Goal: Information Seeking & Learning: Understand process/instructions

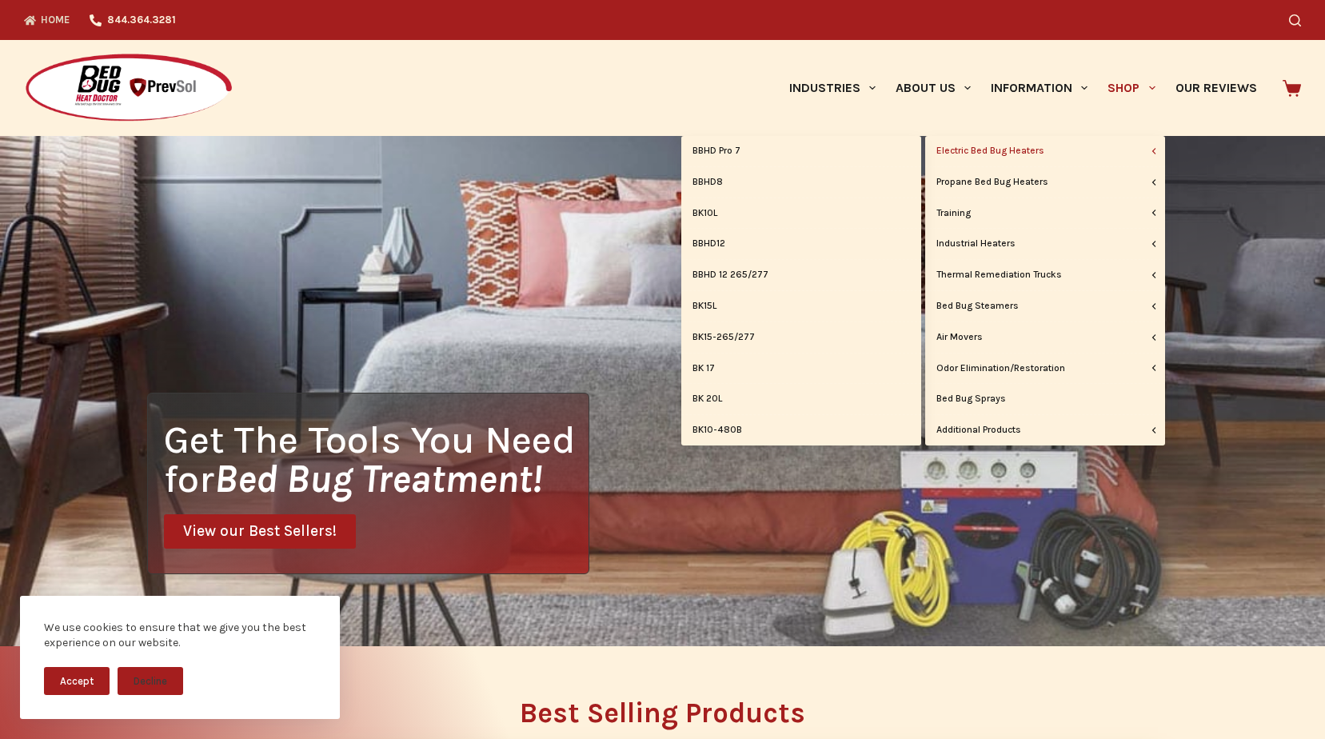
click at [1154, 149] on icon "Primary" at bounding box center [1154, 151] width 6 height 6
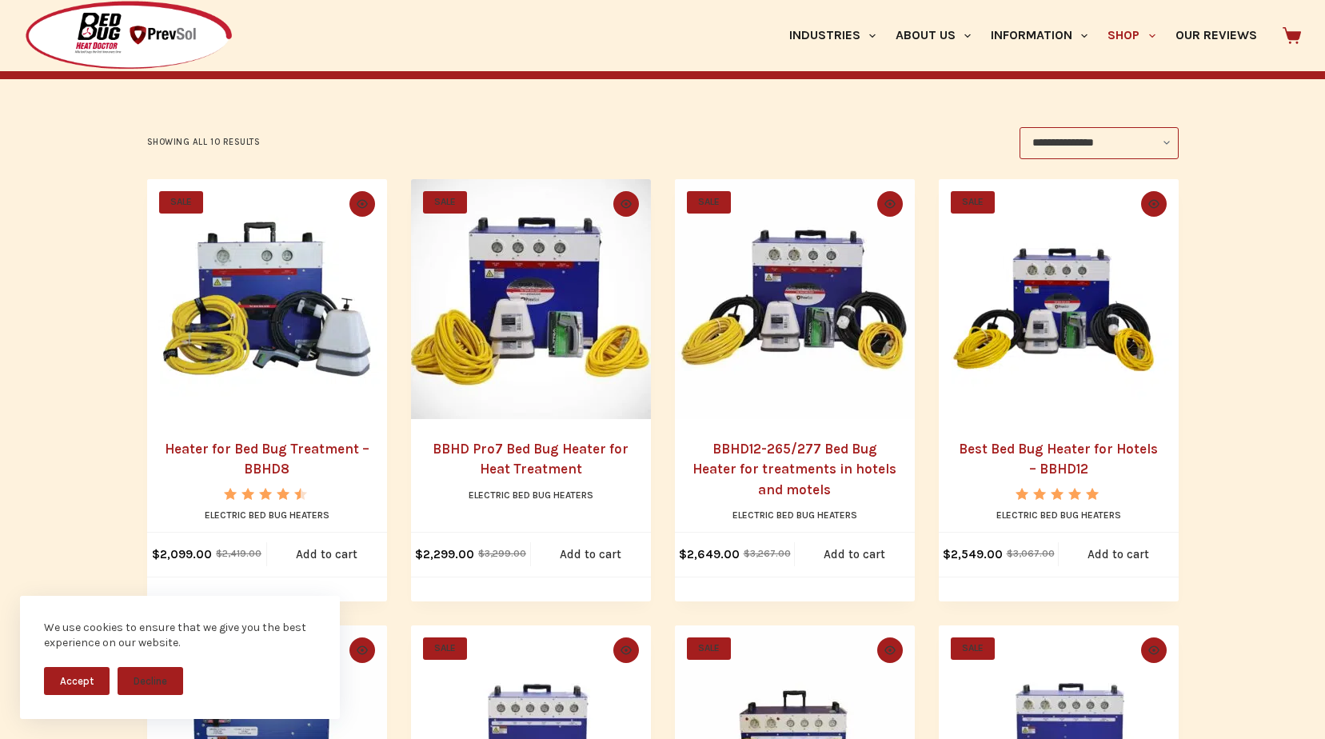
scroll to position [436, 0]
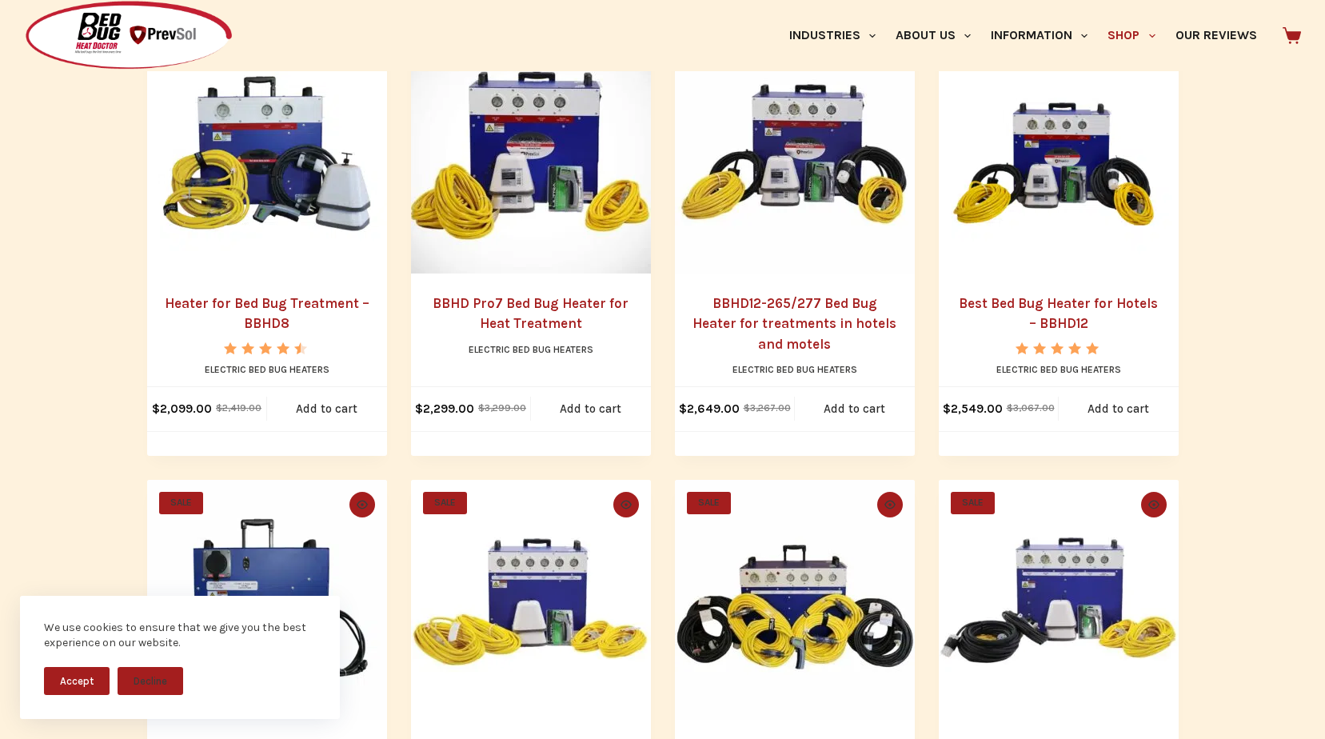
click at [297, 305] on link "Heater for Bed Bug Treatment – BBHD8" at bounding box center [267, 313] width 205 height 37
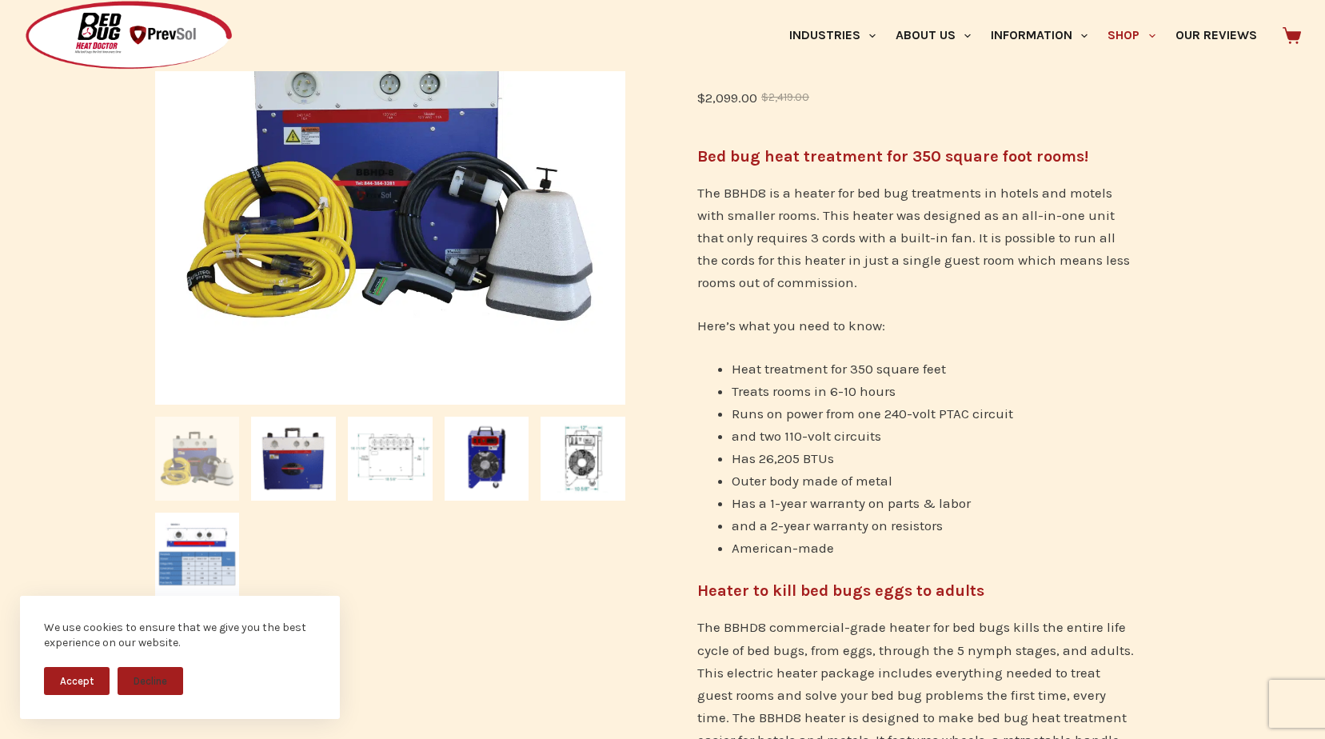
scroll to position [240, 0]
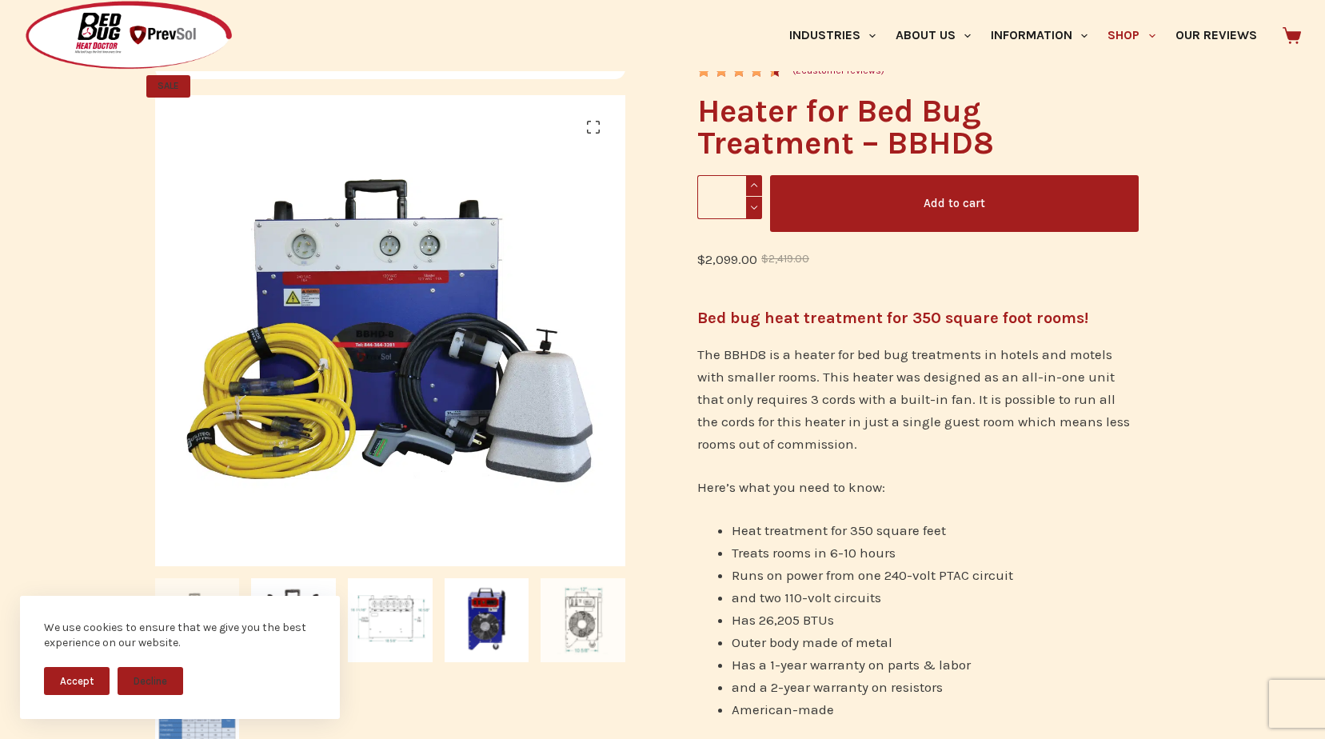
click at [590, 624] on img at bounding box center [583, 620] width 85 height 85
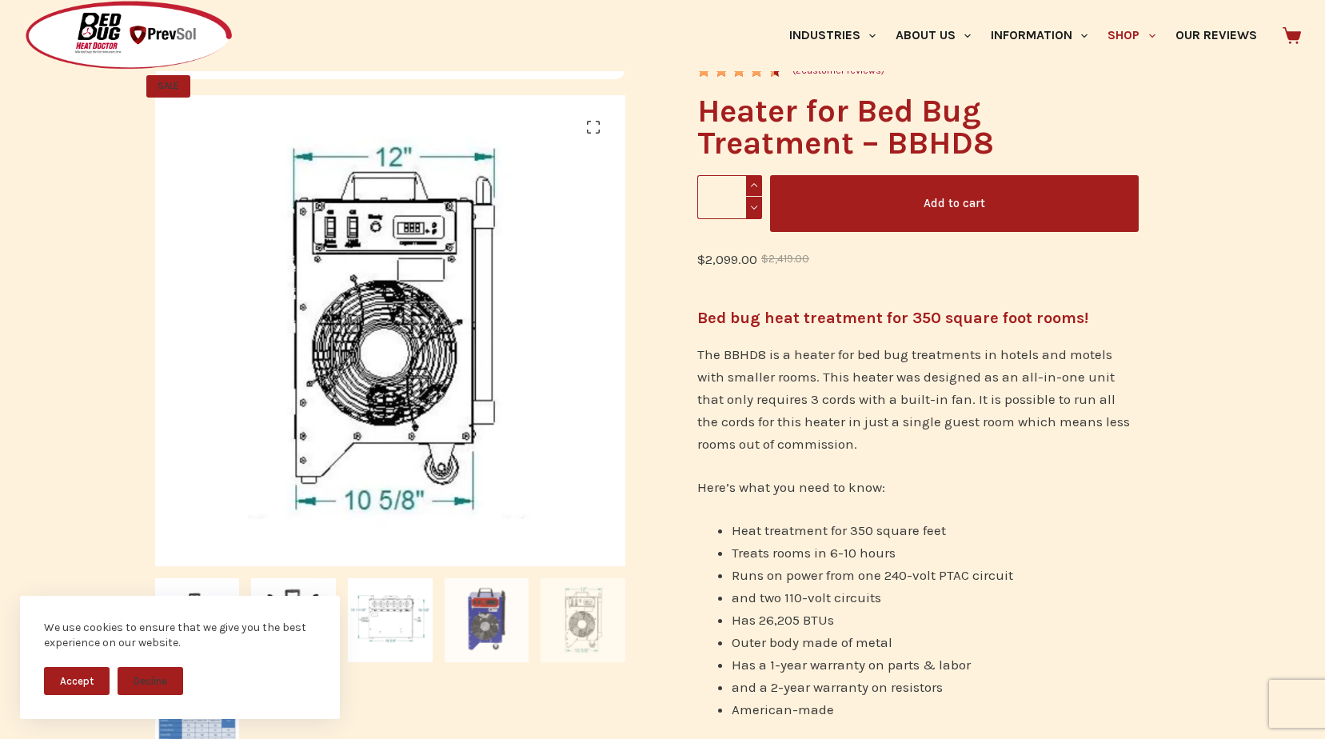
click at [492, 627] on img at bounding box center [487, 620] width 85 height 85
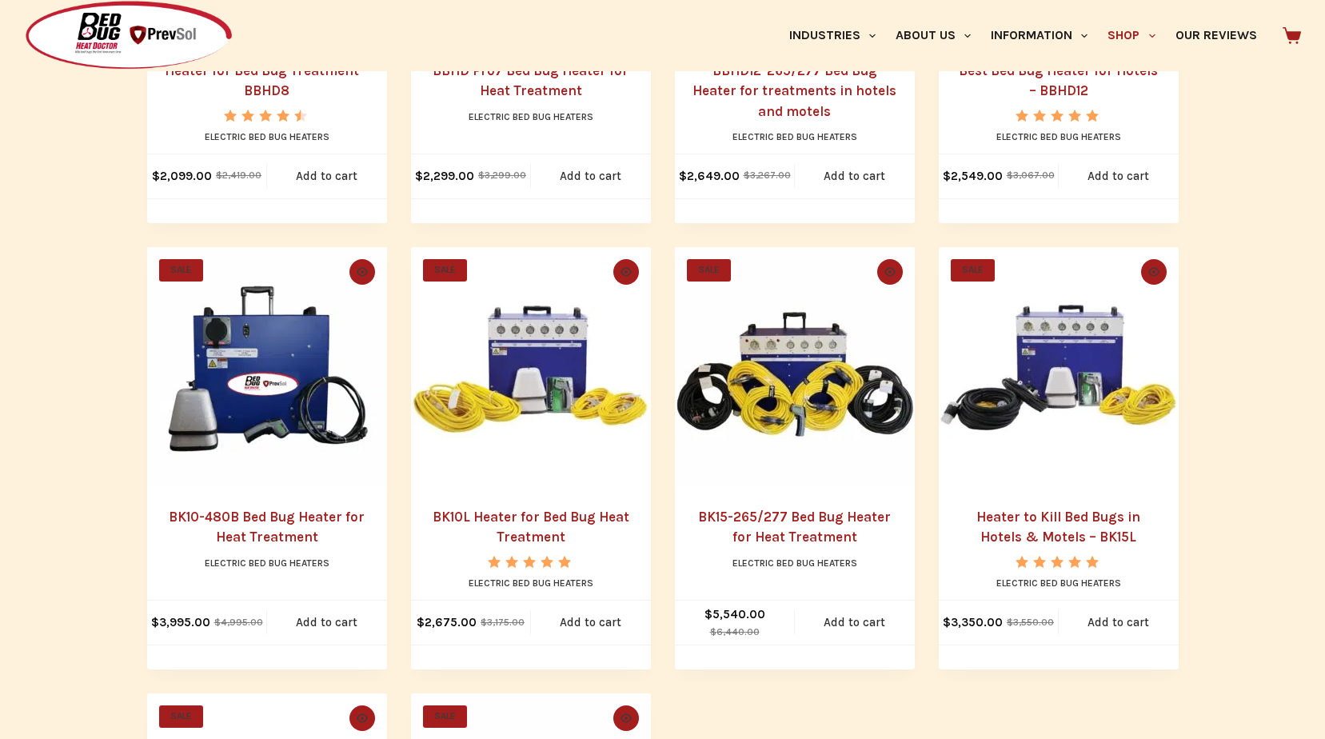
scroll to position [676, 0]
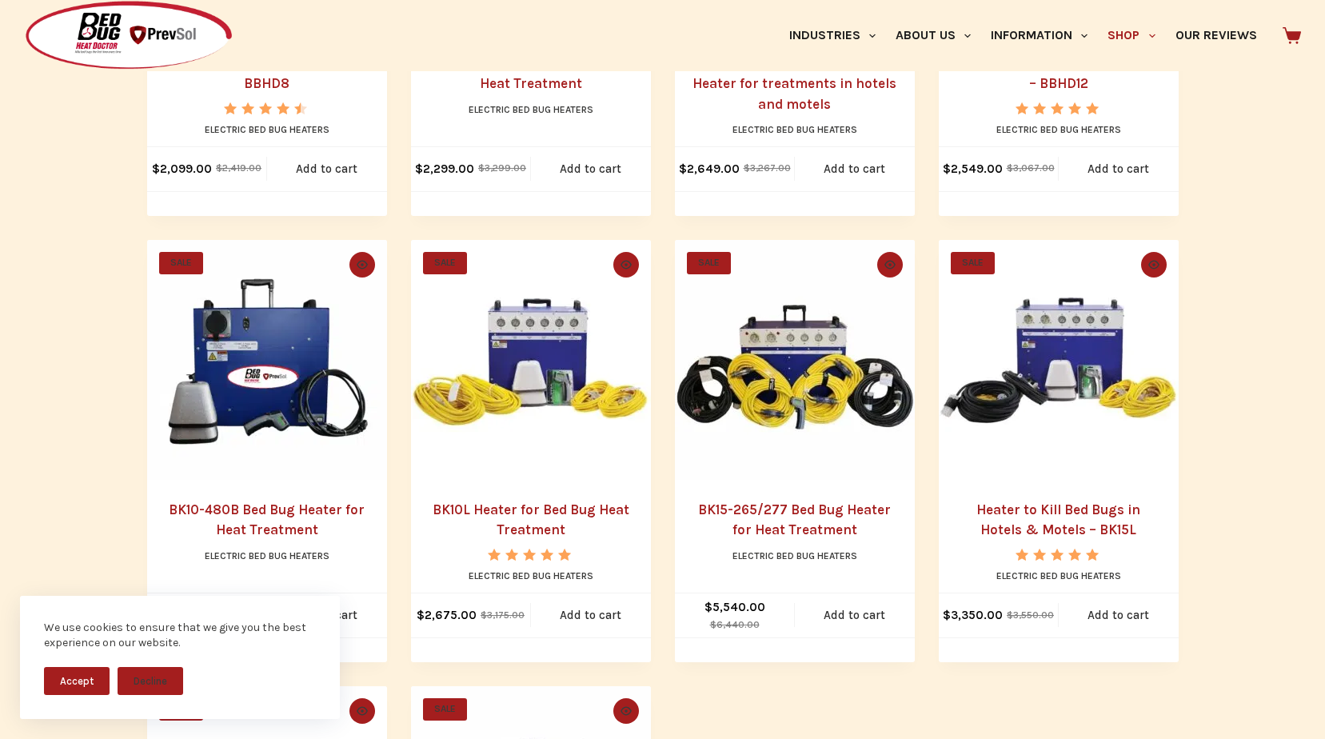
click at [514, 522] on link "BK10L Heater for Bed Bug Heat Treatment" at bounding box center [531, 519] width 197 height 37
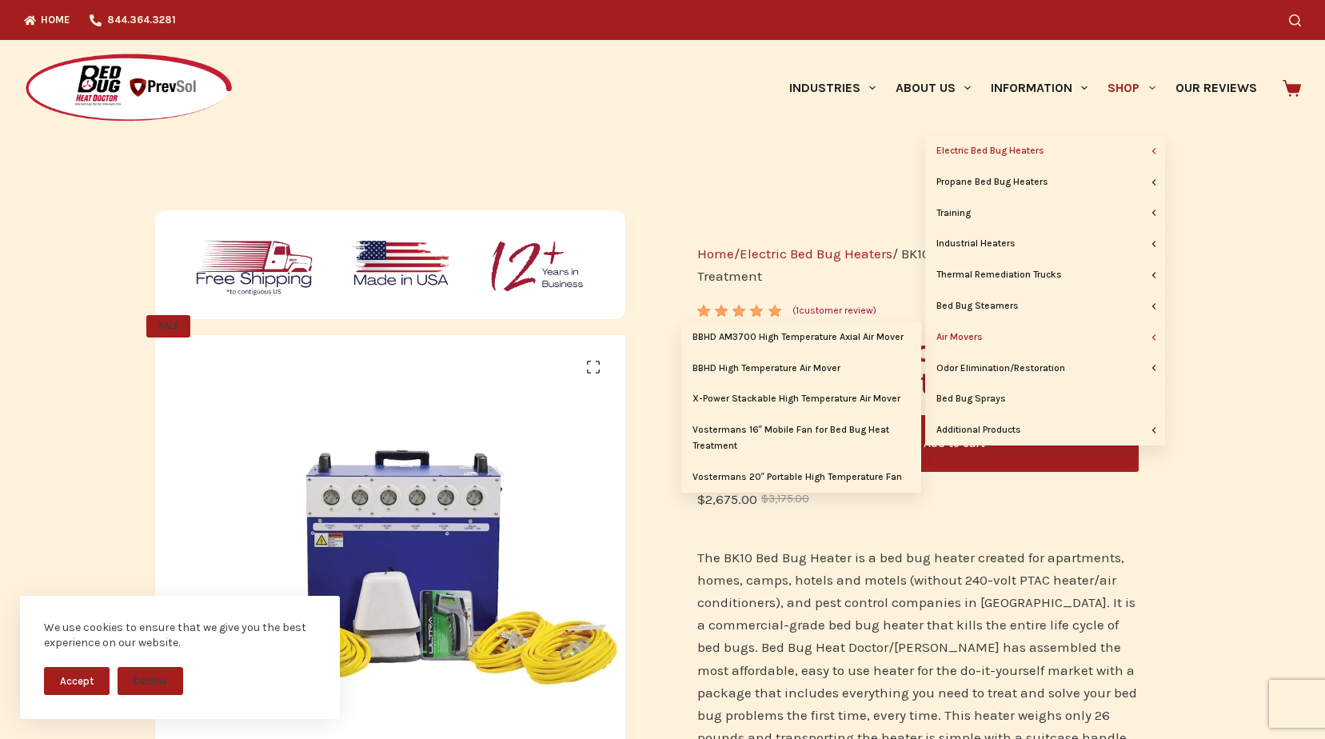
click at [965, 337] on link "Air Movers" at bounding box center [1045, 337] width 240 height 30
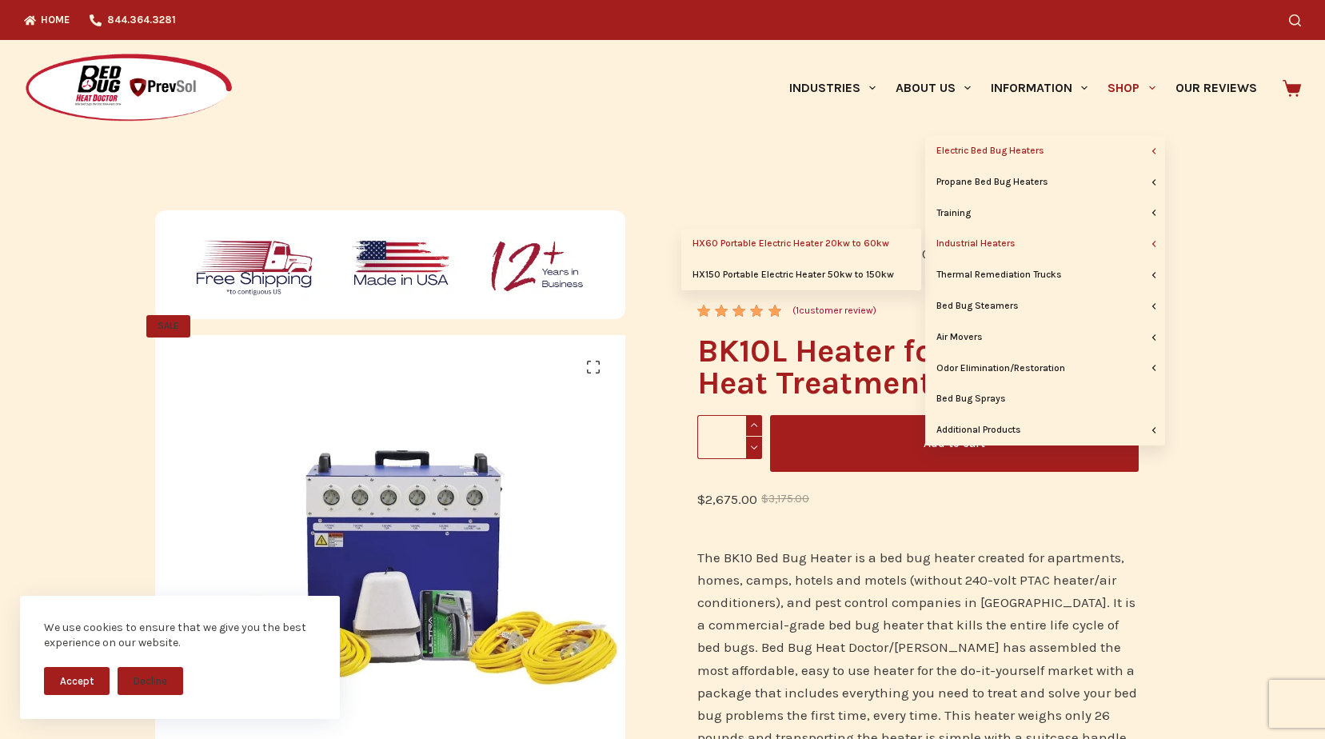
click at [798, 244] on link "HX60 Portable Electric Heater 20kw to 60kw" at bounding box center [801, 244] width 240 height 30
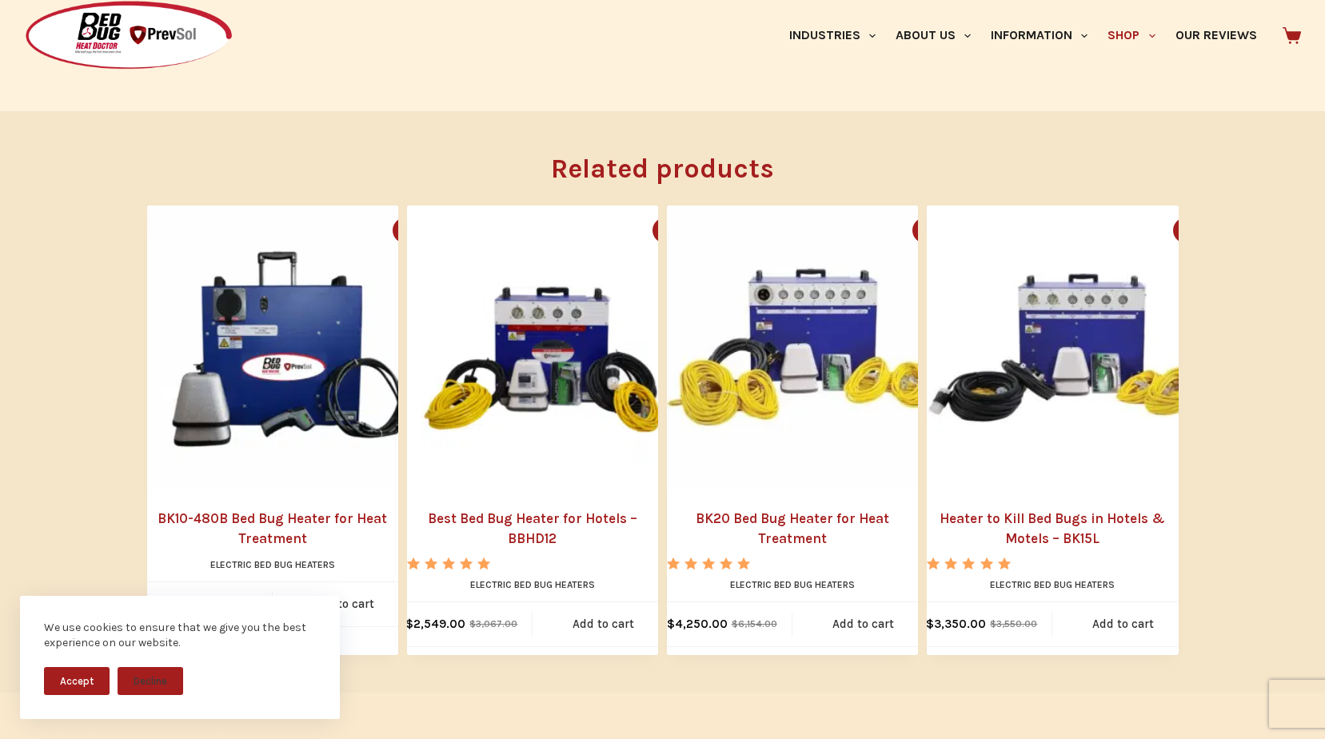
scroll to position [1679, 0]
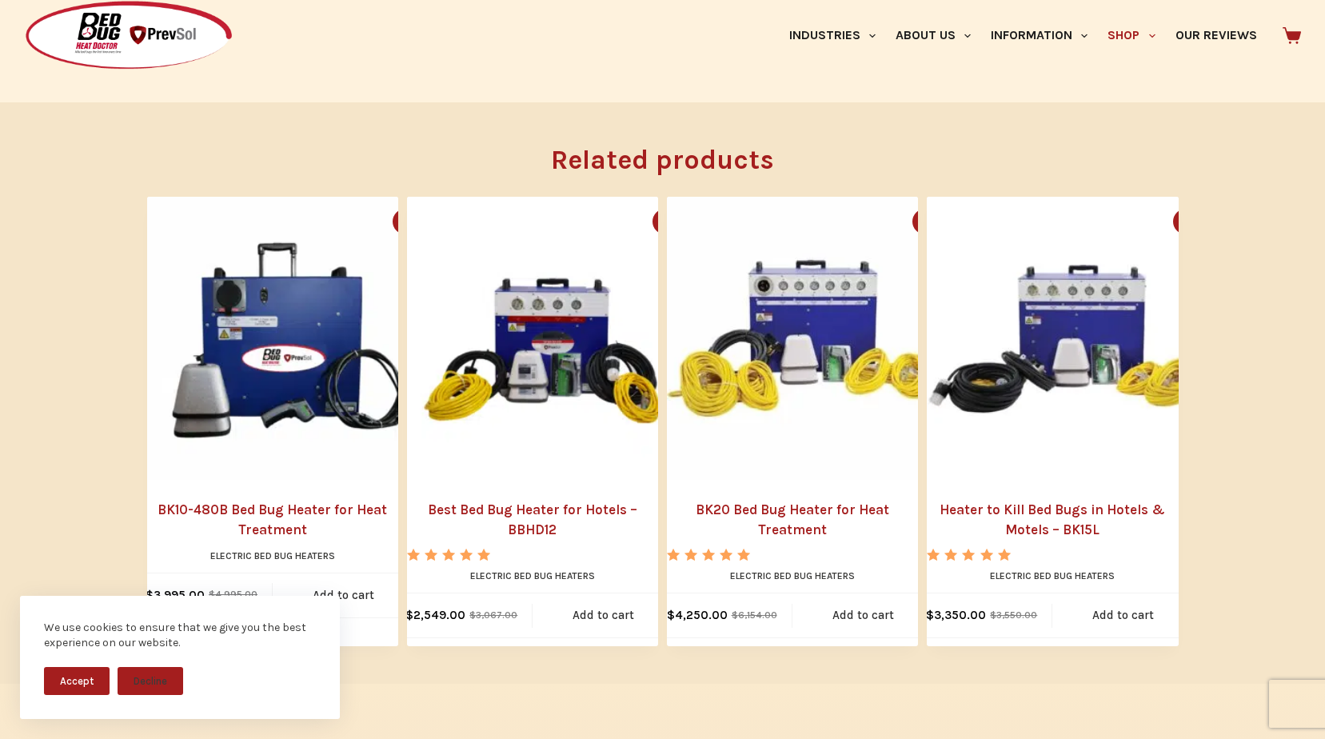
click at [541, 500] on link "Best Bed Bug Heater for Hotels – BBHD12" at bounding box center [532, 520] width 251 height 41
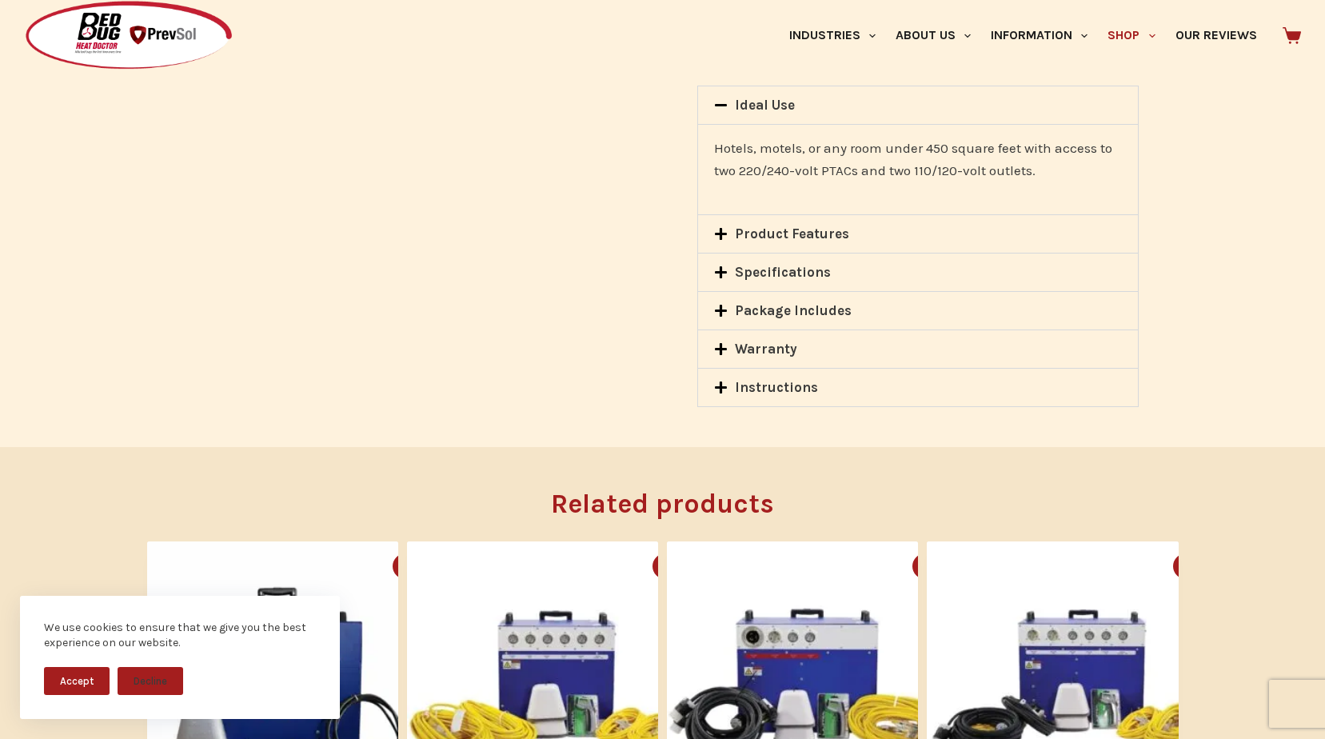
scroll to position [1359, 0]
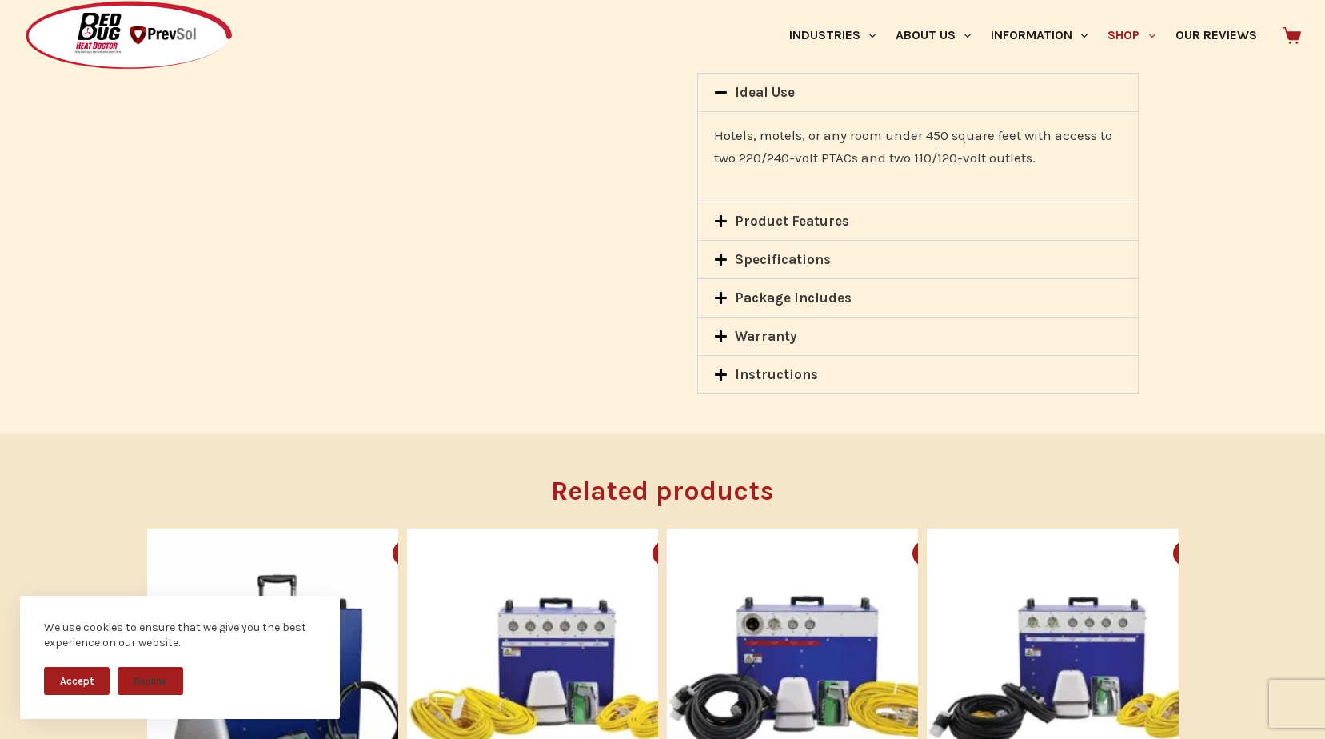
click at [766, 301] on link "Package Includes" at bounding box center [793, 297] width 117 height 16
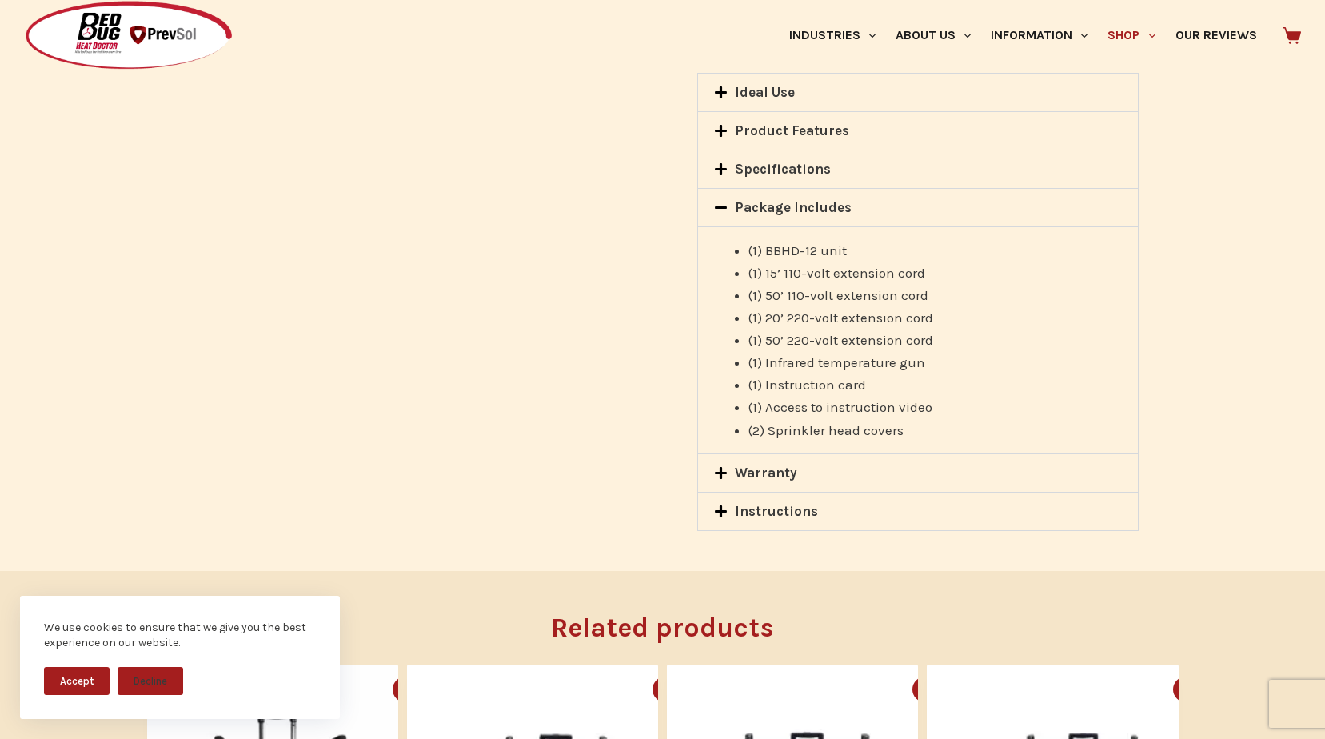
click at [755, 465] on link "Warranty" at bounding box center [766, 473] width 62 height 16
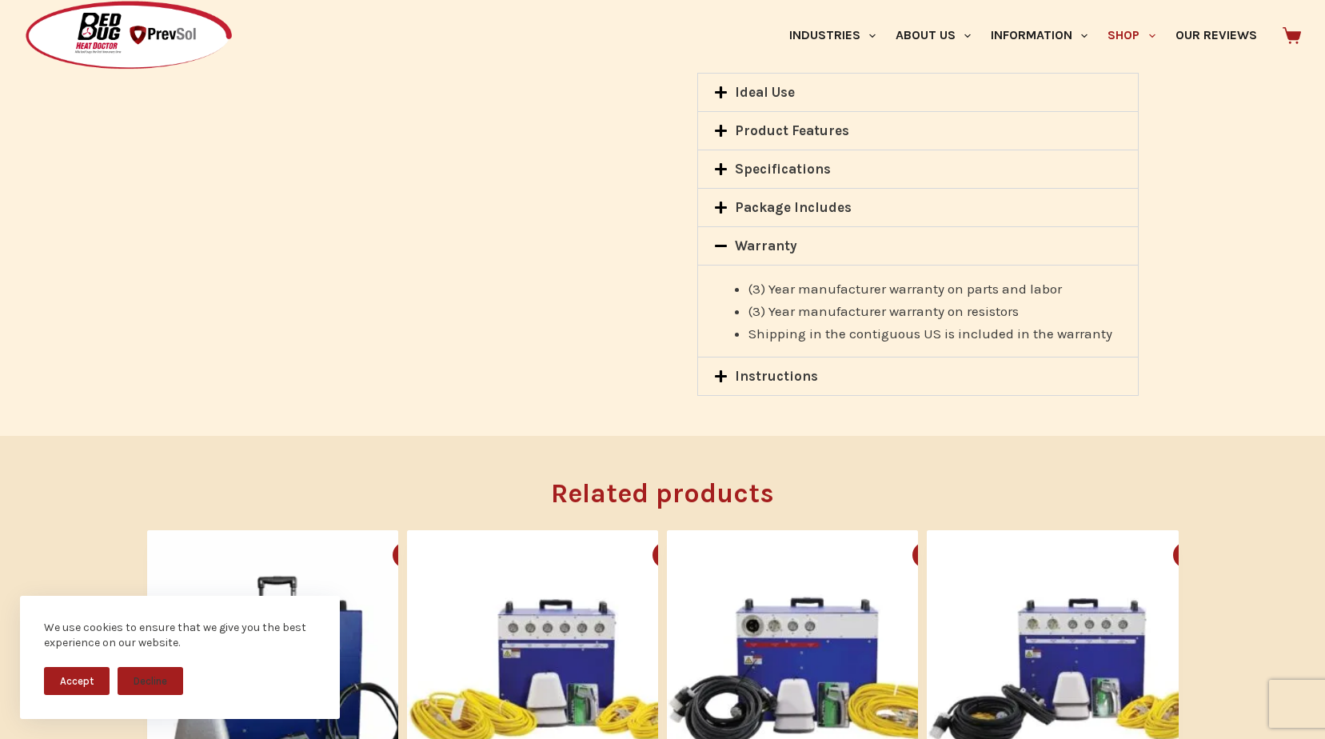
click at [754, 373] on link "Instructions" at bounding box center [776, 376] width 83 height 16
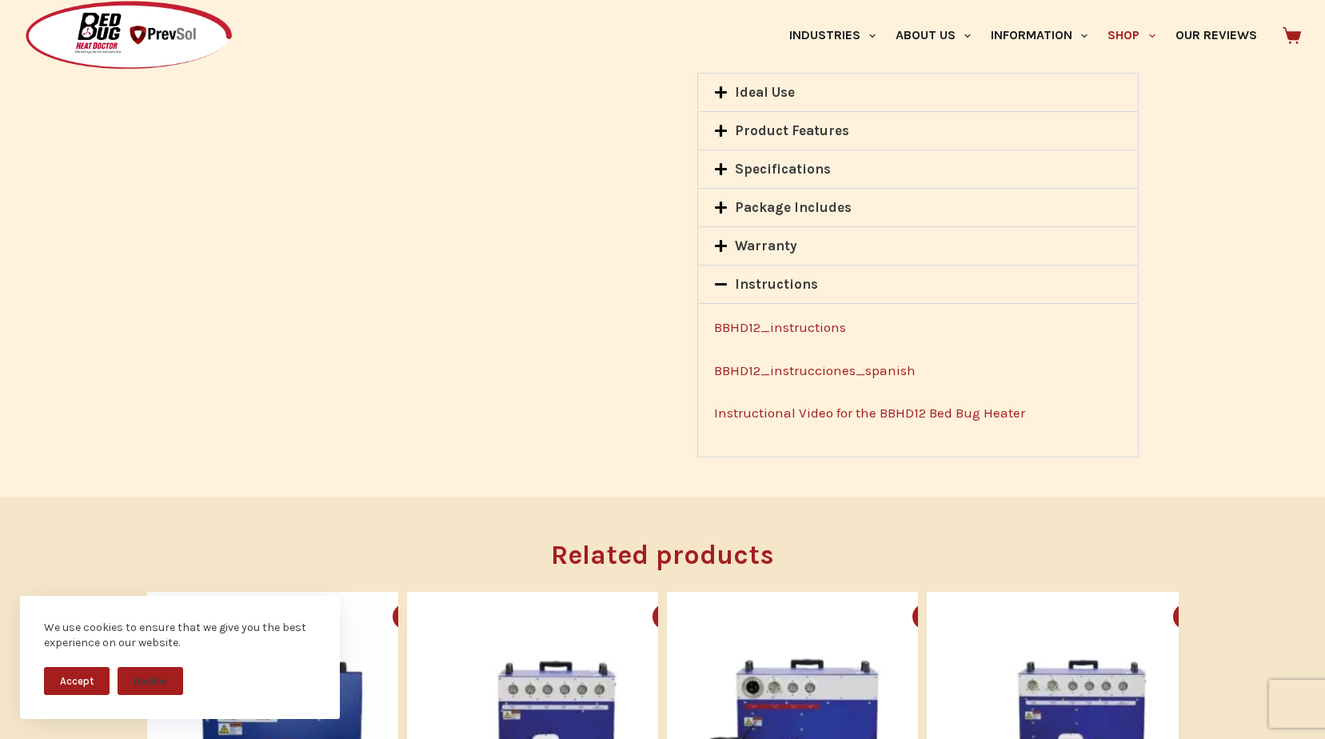
click at [773, 328] on link "BBHD12_instructions" at bounding box center [780, 327] width 132 height 16
